Goal: Transaction & Acquisition: Purchase product/service

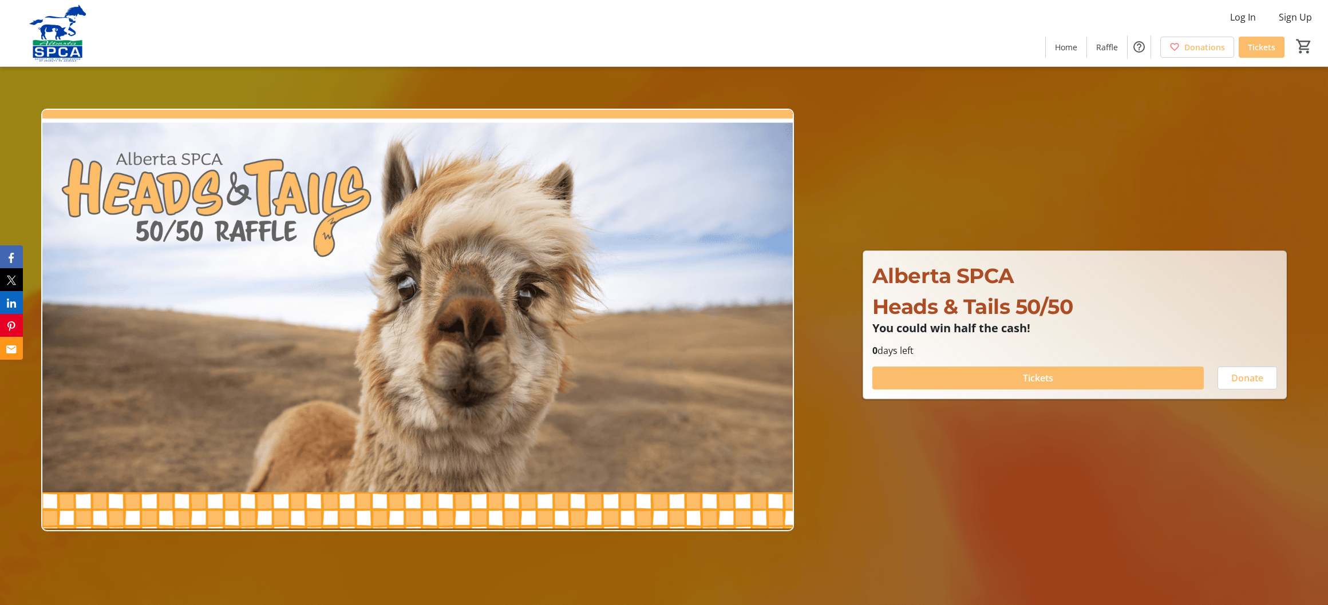
scroll to position [1, 0]
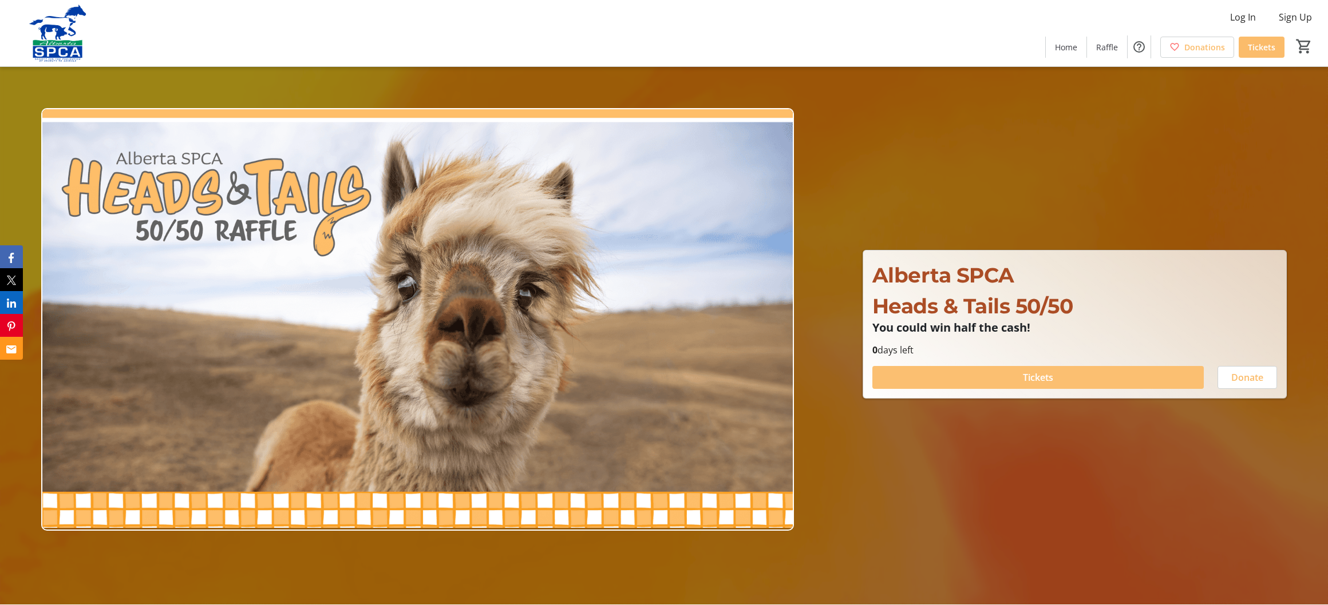
click at [1033, 377] on span "Tickets" at bounding box center [1038, 378] width 30 height 14
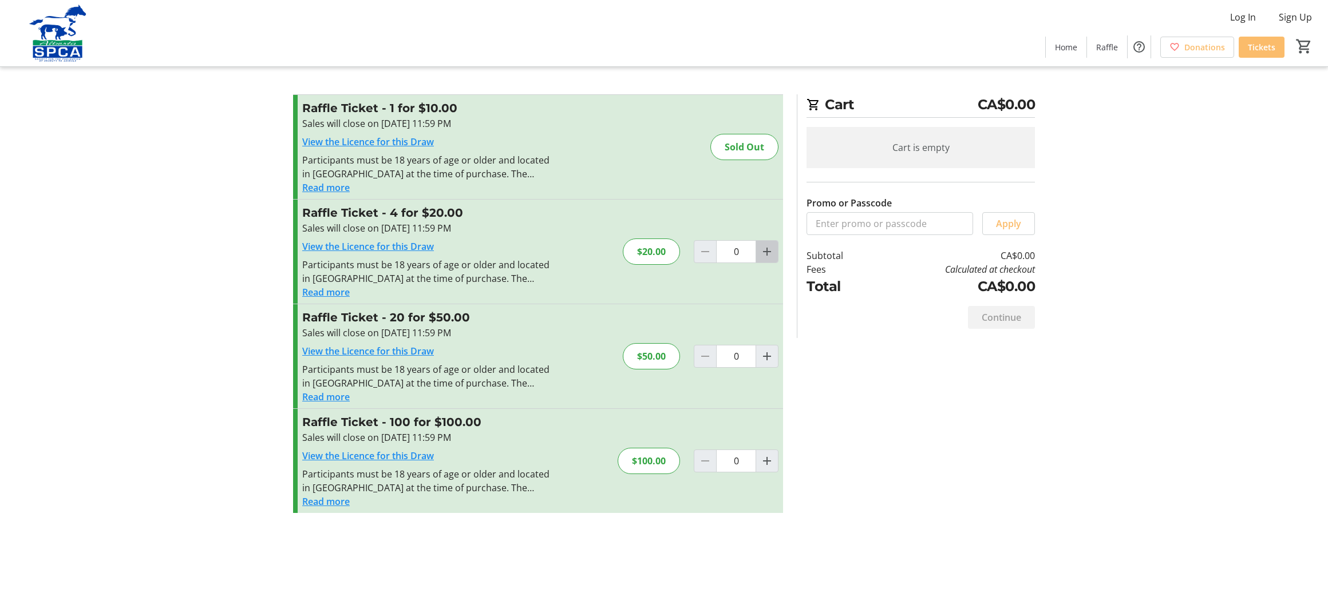
click at [767, 254] on mat-icon "Increment by one" at bounding box center [767, 252] width 14 height 14
type input "1"
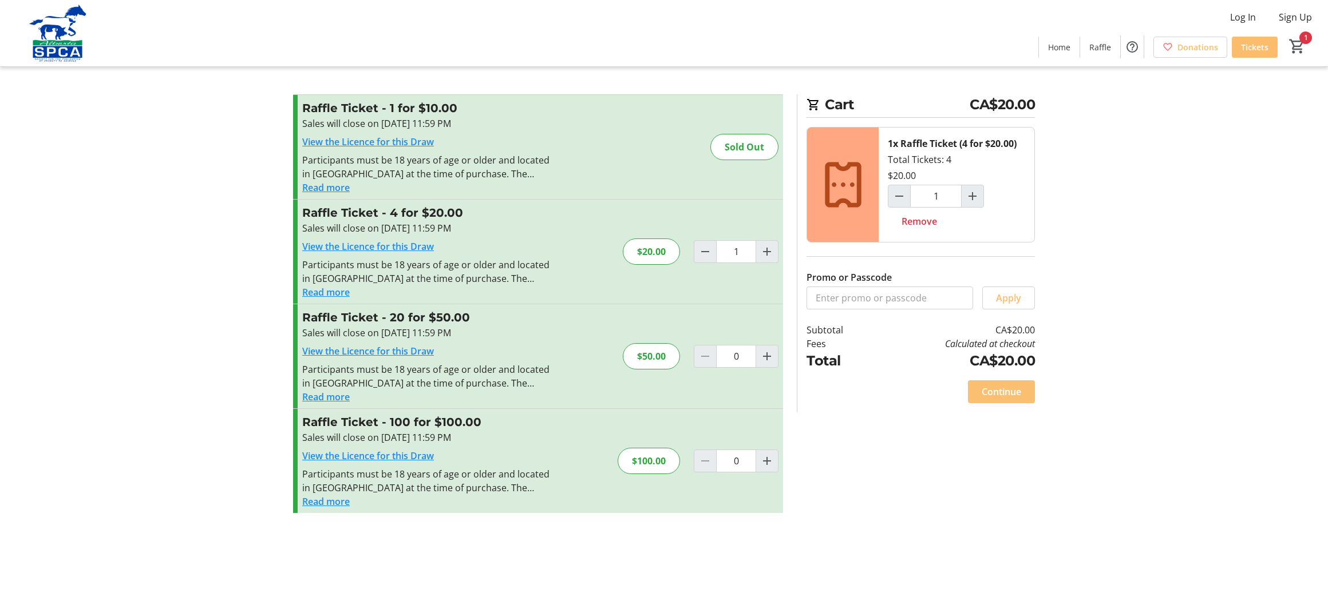
click at [1005, 395] on span "Continue" at bounding box center [1000, 392] width 39 height 14
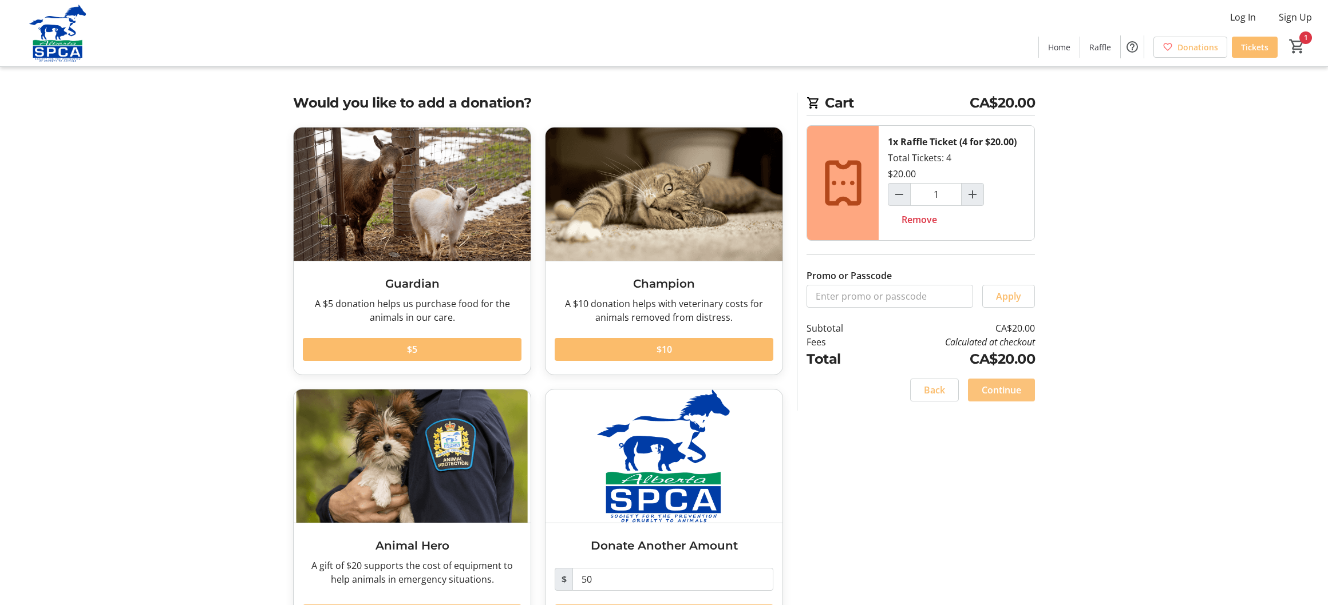
click at [997, 390] on span "Continue" at bounding box center [1000, 390] width 39 height 14
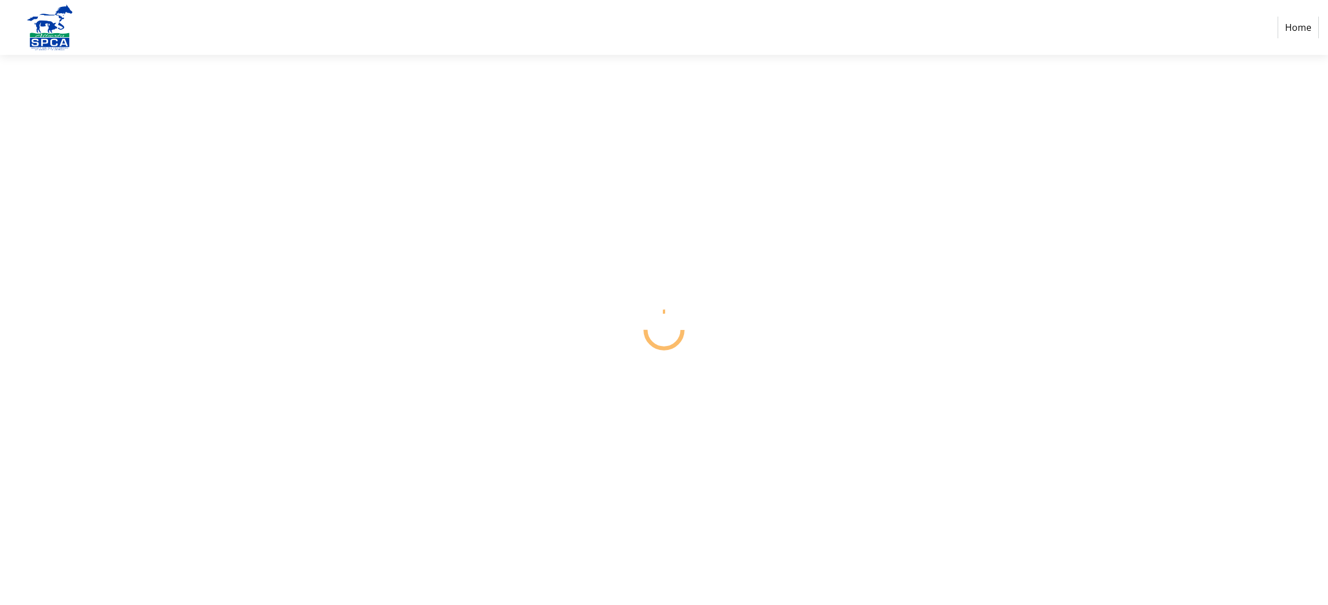
select select "CA"
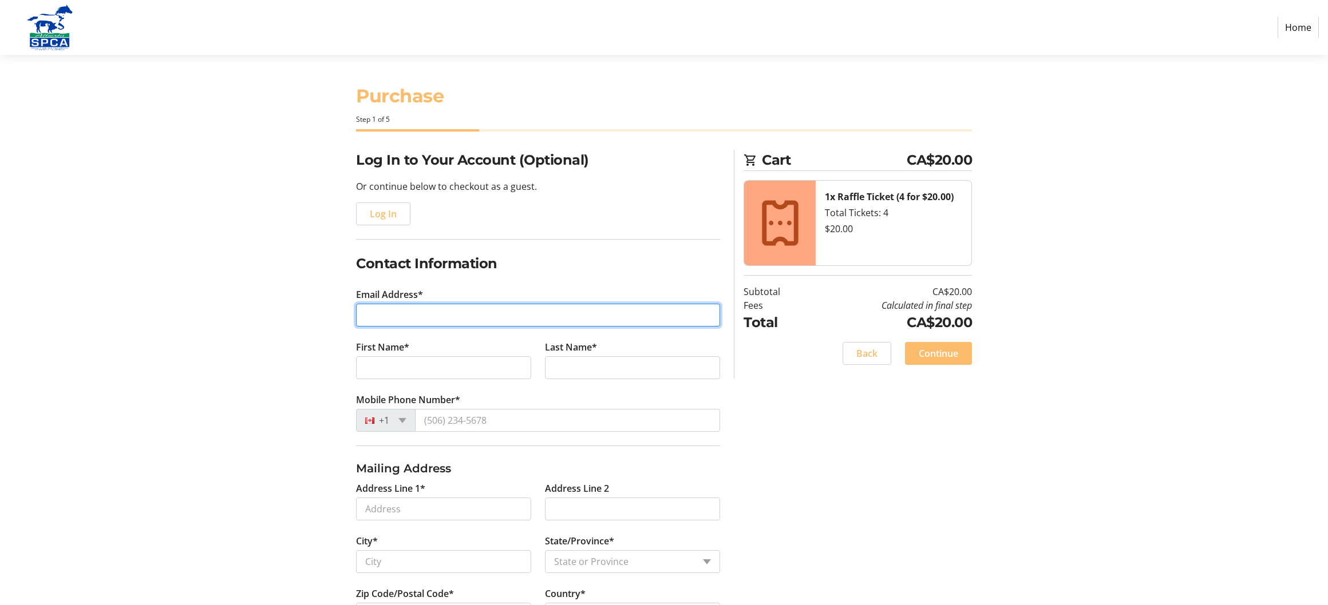
click at [364, 318] on input "Email Address*" at bounding box center [538, 315] width 364 height 23
type input "[EMAIL_ADDRESS][PERSON_NAME][DOMAIN_NAME]"
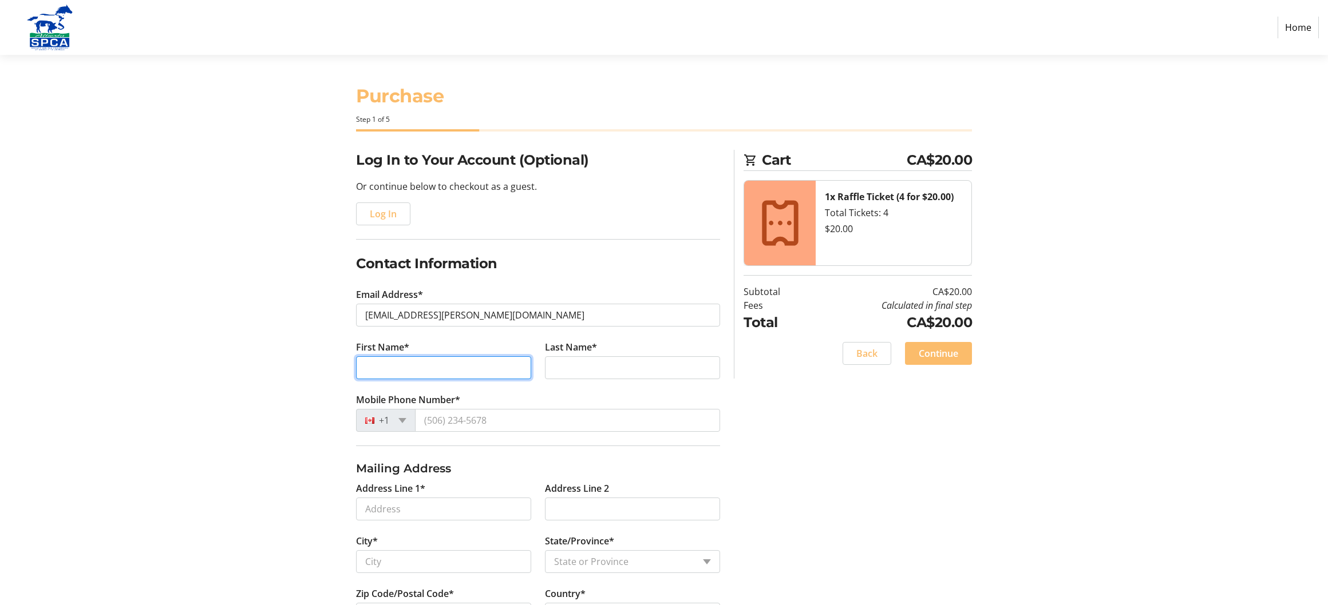
type input "[PERSON_NAME]"
type input "Reghenas"
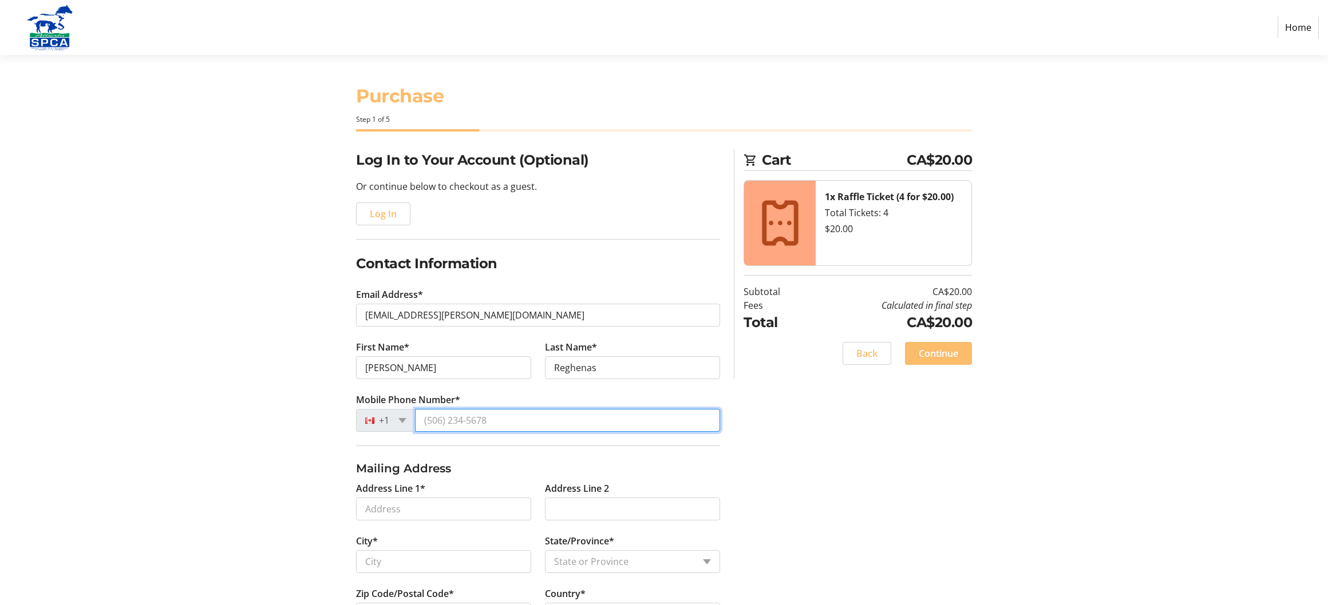
type input "[PHONE_NUMBER]"
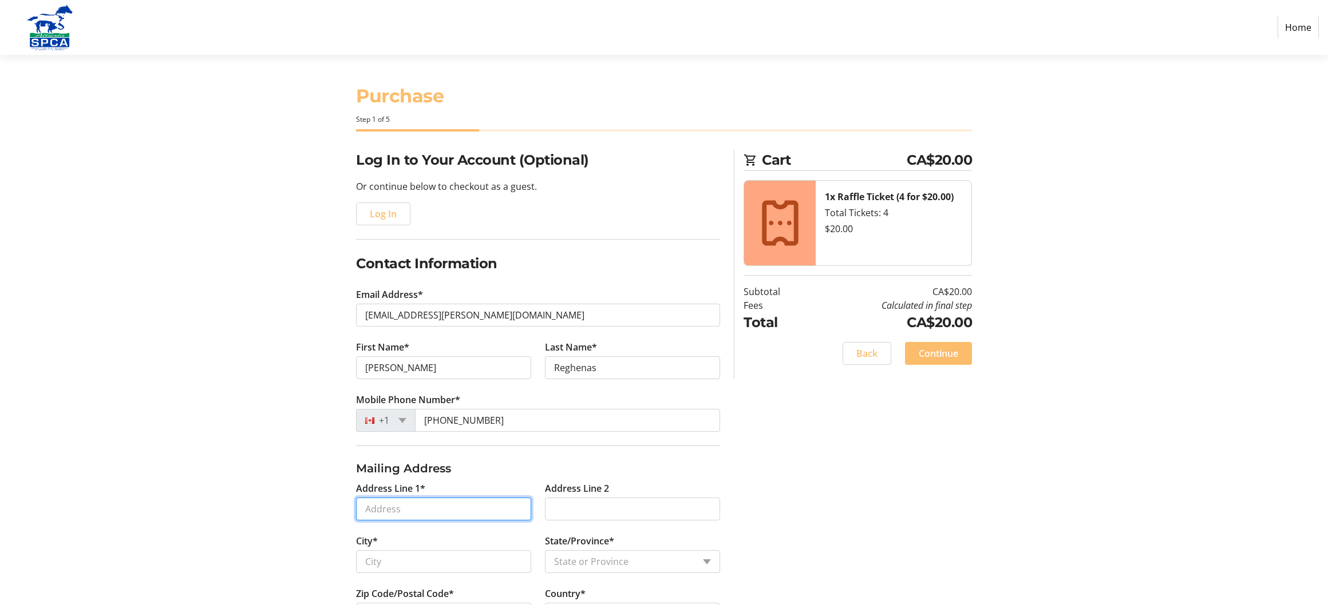
type input "[STREET_ADDRESS]"
type input "[GEOGRAPHIC_DATA]"
select select "AB"
type input "T3H0L1"
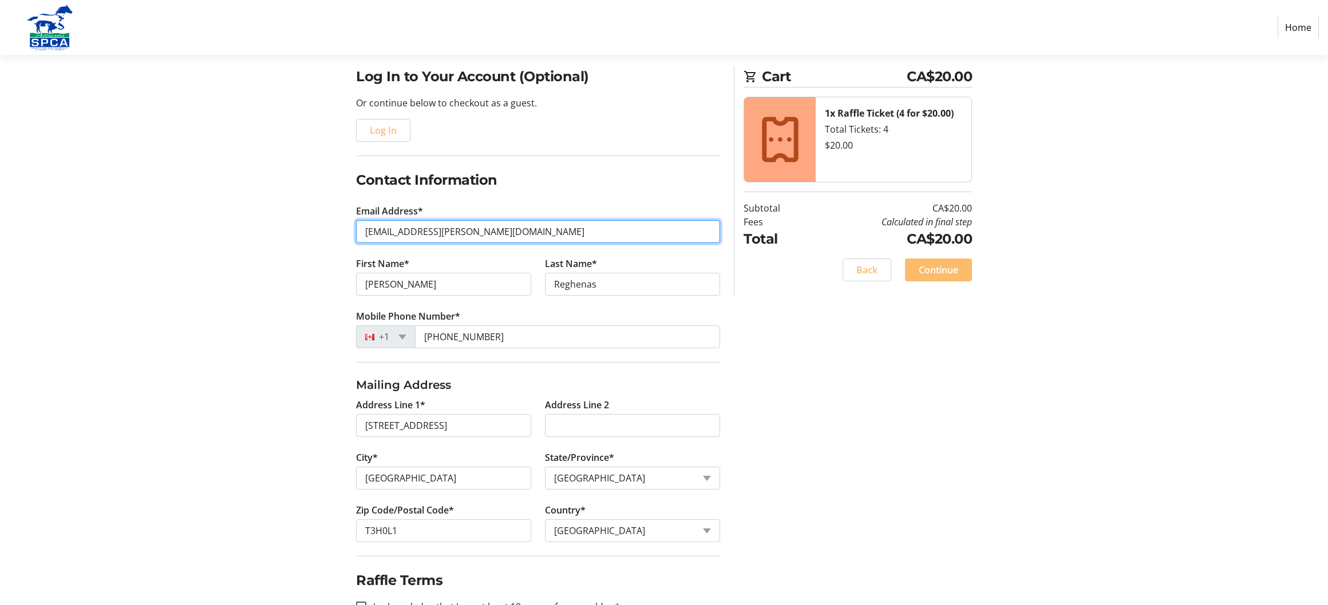
scroll to position [120, 0]
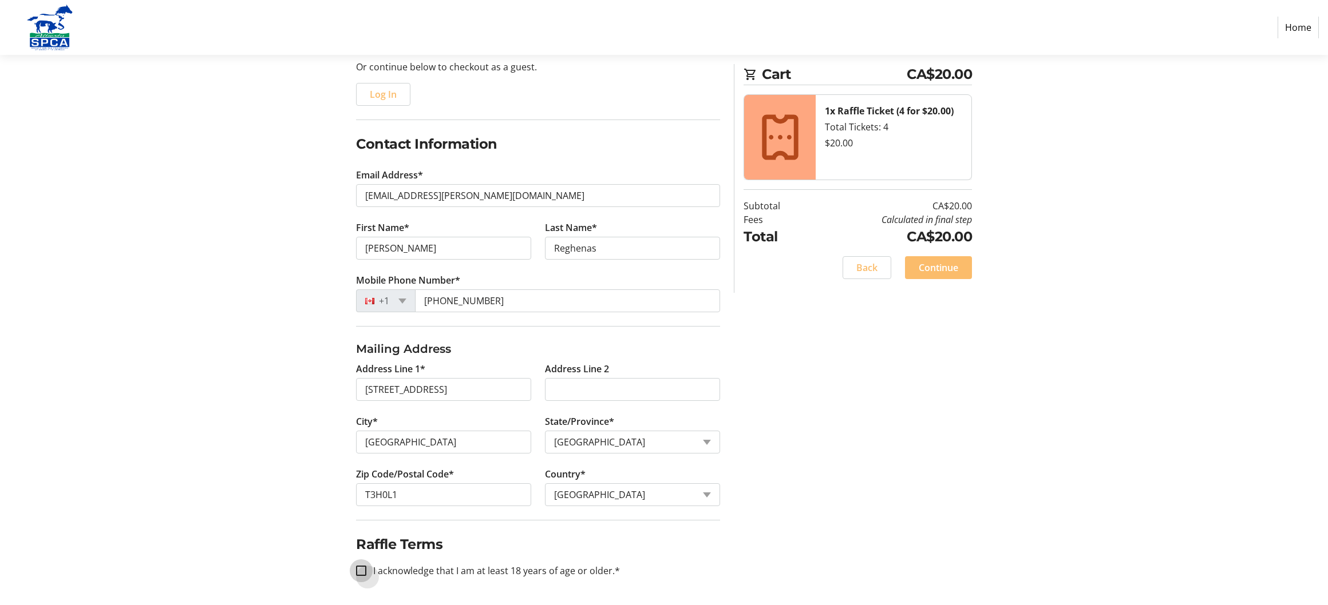
click at [359, 570] on input "I acknowledge that I am at least 18 years of age or older.*" at bounding box center [361, 571] width 10 height 10
checkbox input "true"
drag, startPoint x: 939, startPoint y: 267, endPoint x: 929, endPoint y: 272, distance: 11.3
click at [939, 267] on span "Continue" at bounding box center [937, 268] width 39 height 14
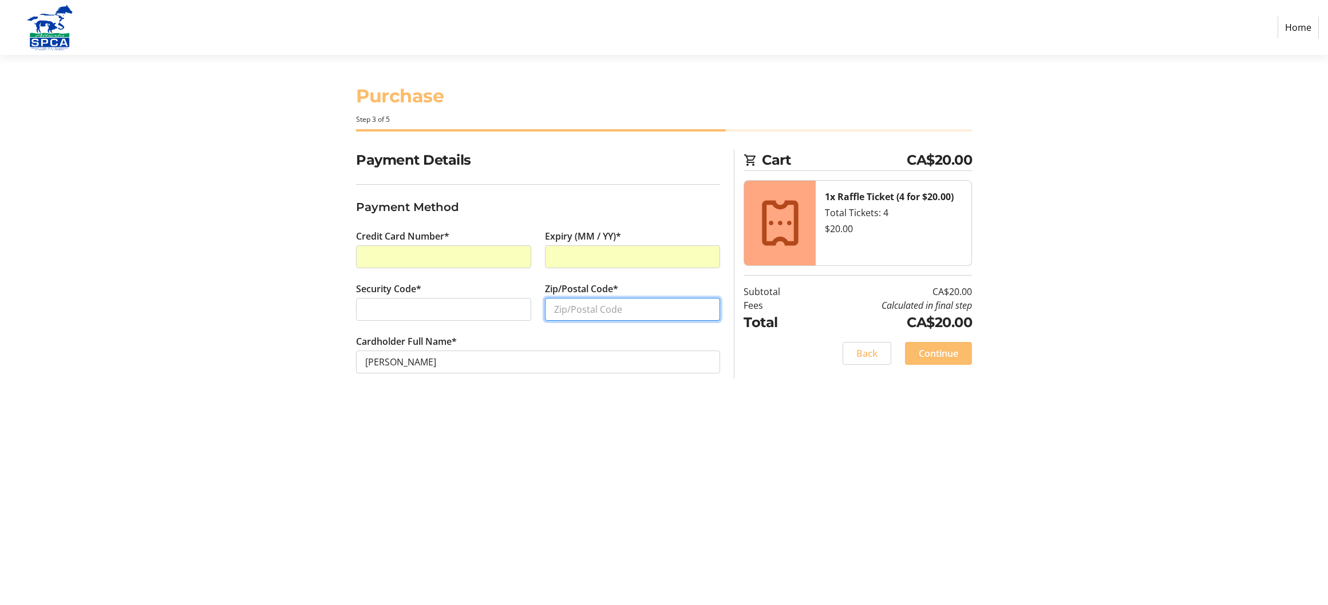
click at [553, 304] on input "Zip/Postal Code*" at bounding box center [632, 309] width 175 height 23
click at [559, 308] on input "Zip/Postal Code*" at bounding box center [632, 309] width 175 height 23
type input "t3h0l1"
click at [943, 349] on span "Continue" at bounding box center [937, 354] width 39 height 14
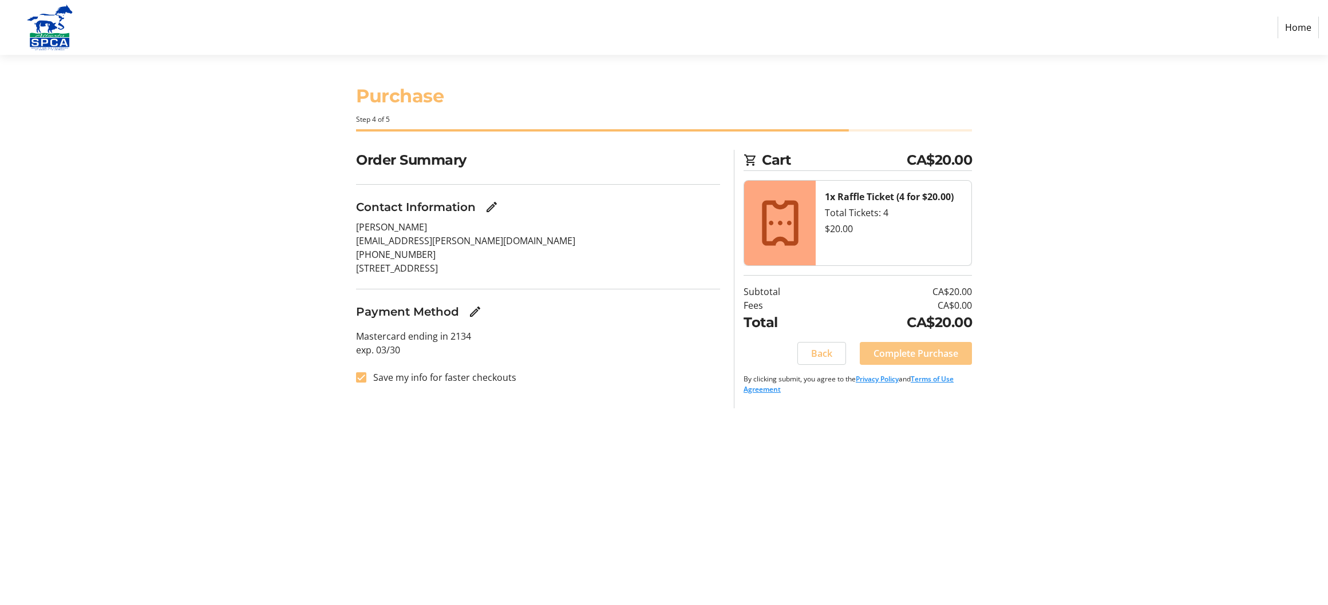
click at [906, 352] on span "Complete Purchase" at bounding box center [915, 354] width 85 height 14
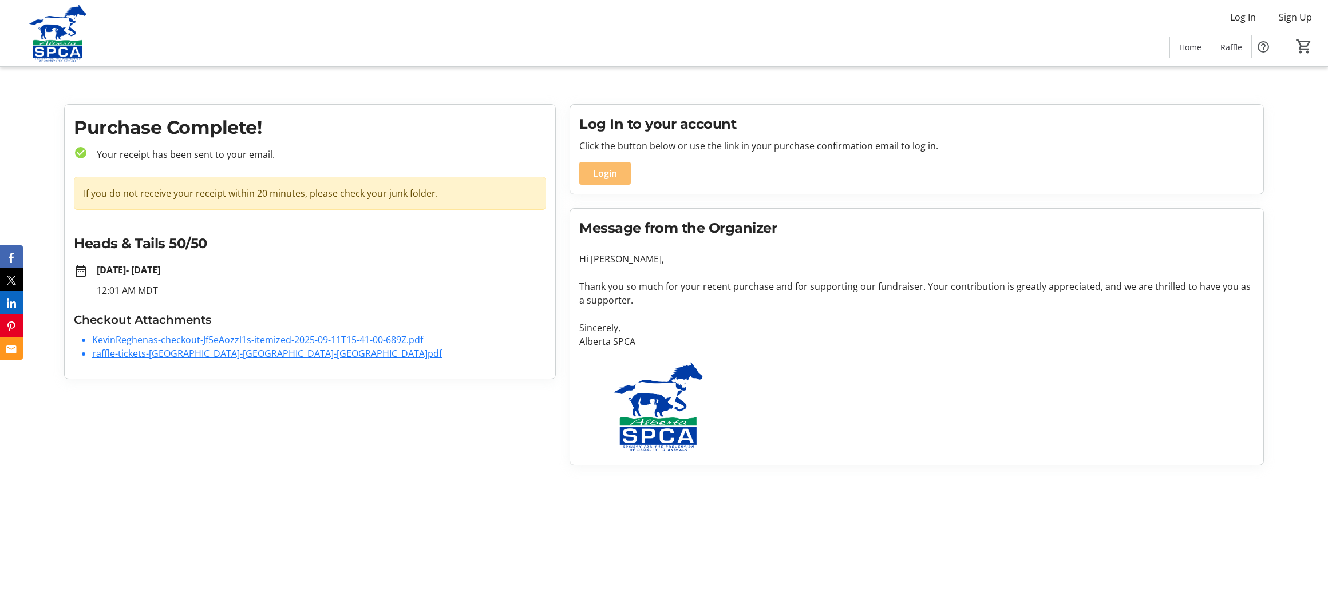
click at [192, 355] on link "raffle-tickets-[GEOGRAPHIC_DATA]-[GEOGRAPHIC_DATA]-[GEOGRAPHIC_DATA]pdf" at bounding box center [267, 353] width 350 height 13
